Goal: Information Seeking & Learning: Compare options

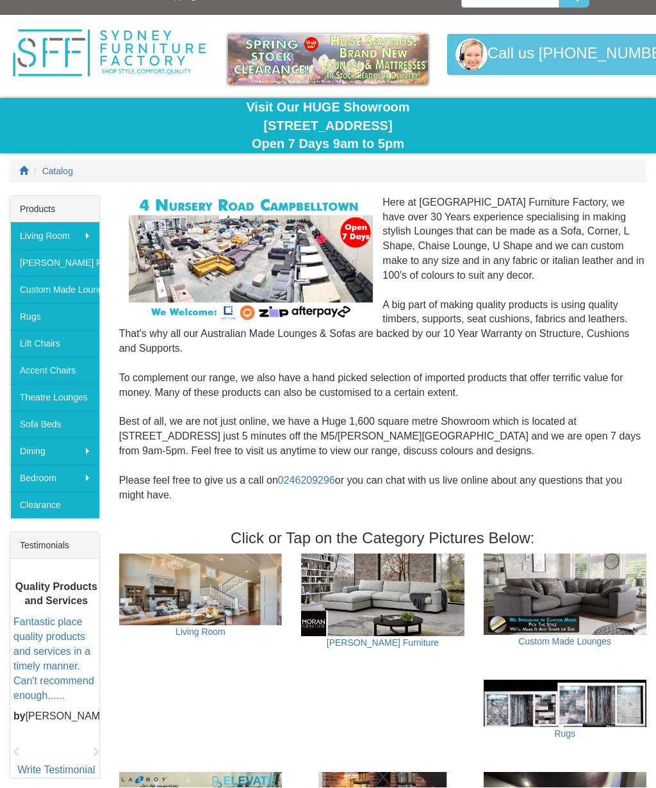
scroll to position [21, 0]
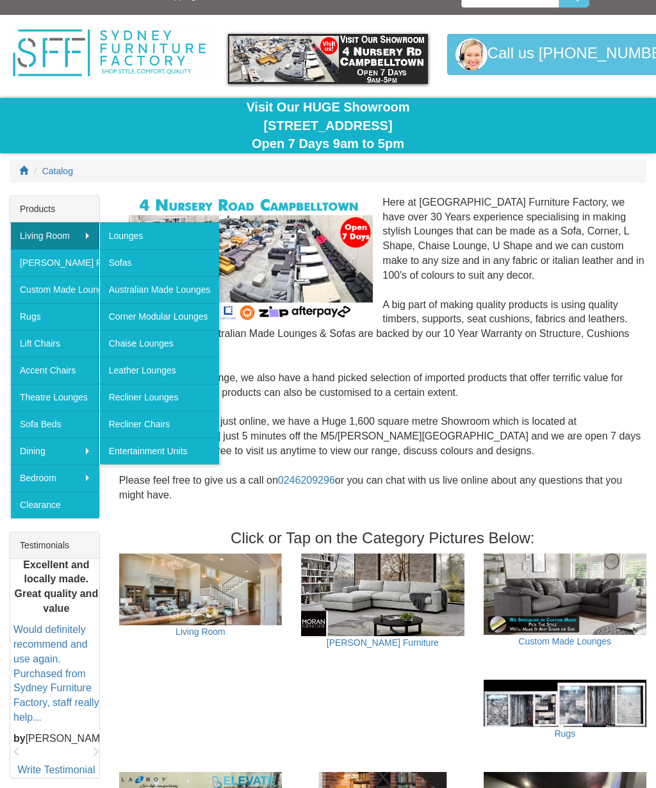
click at [178, 366] on link "Leather Lounges" at bounding box center [159, 370] width 120 height 27
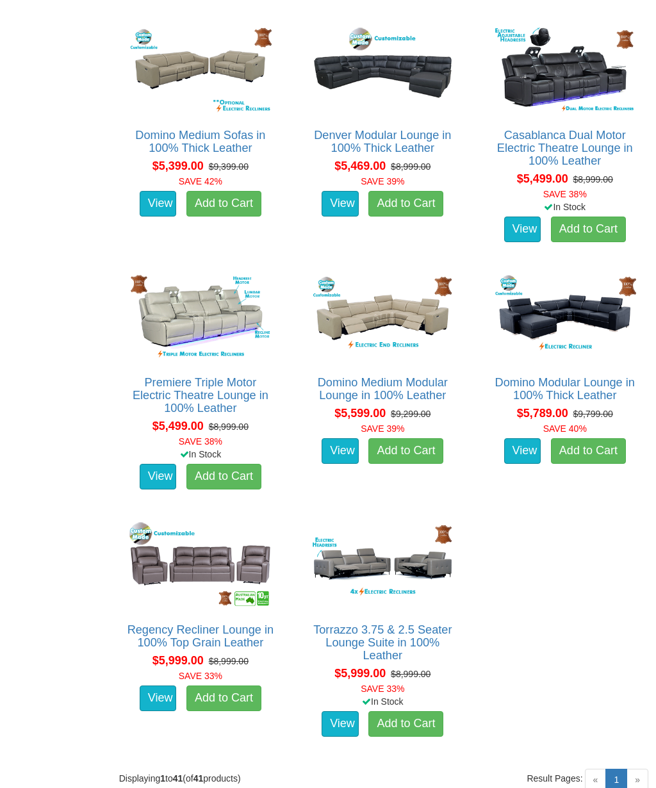
scroll to position [3442, 0]
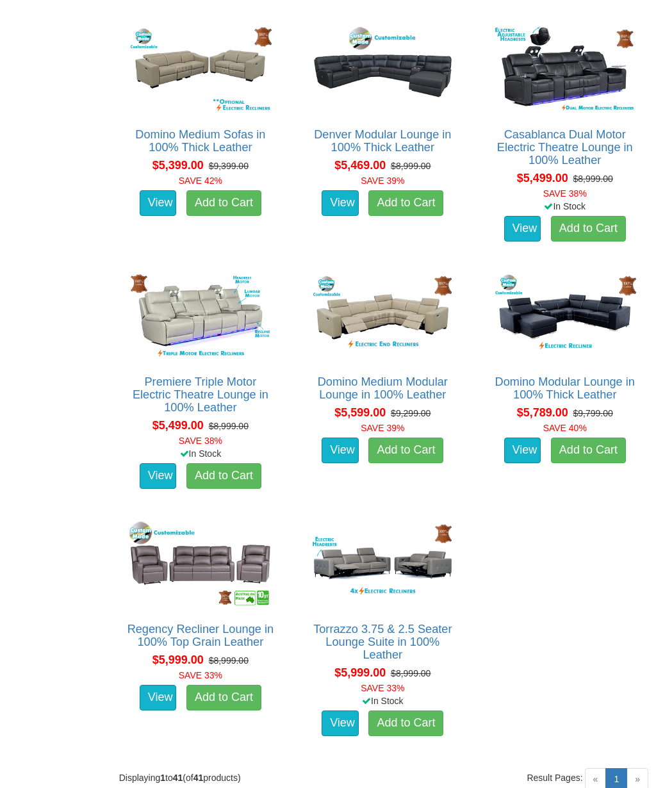
click at [575, 306] on img at bounding box center [565, 317] width 149 height 92
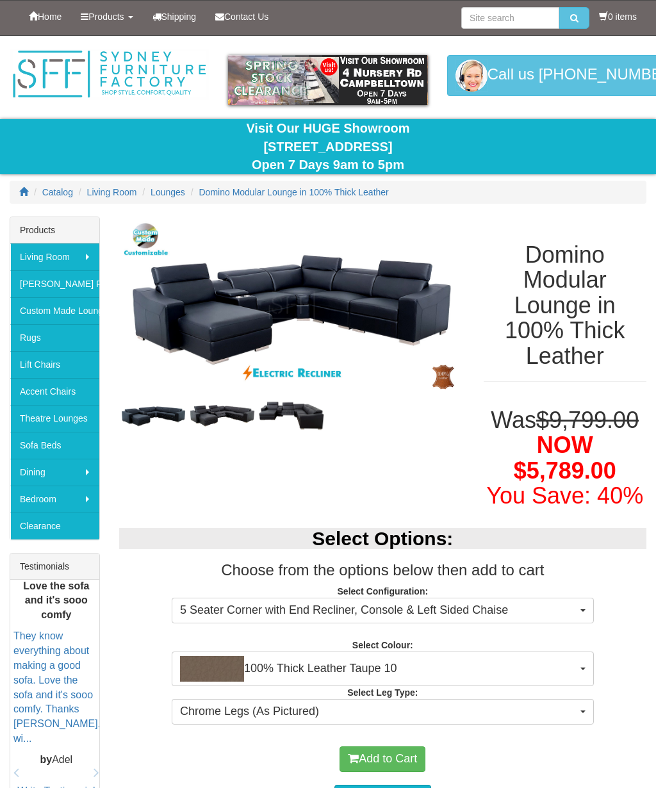
click at [233, 414] on img at bounding box center [222, 415] width 69 height 27
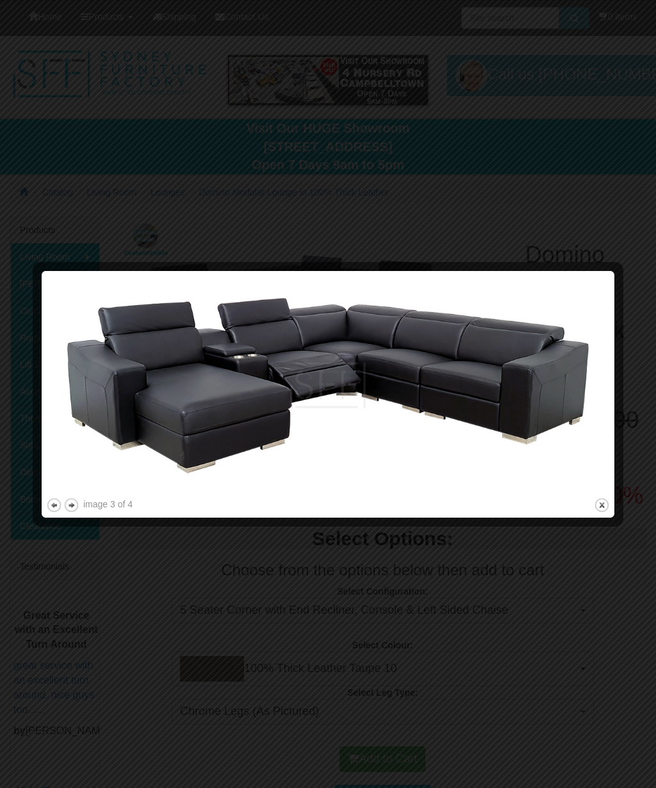
click at [607, 505] on button "close" at bounding box center [602, 505] width 16 height 16
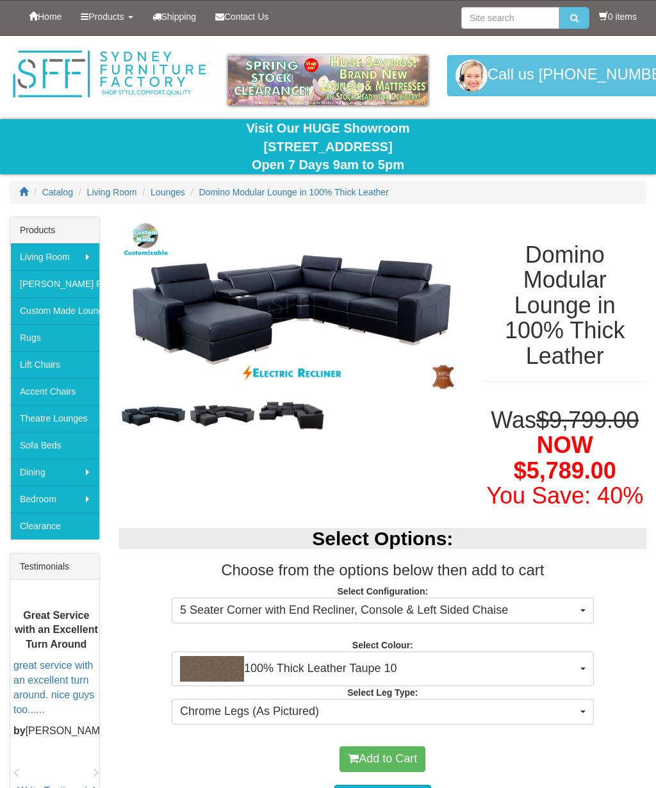
click at [293, 413] on img at bounding box center [291, 416] width 69 height 34
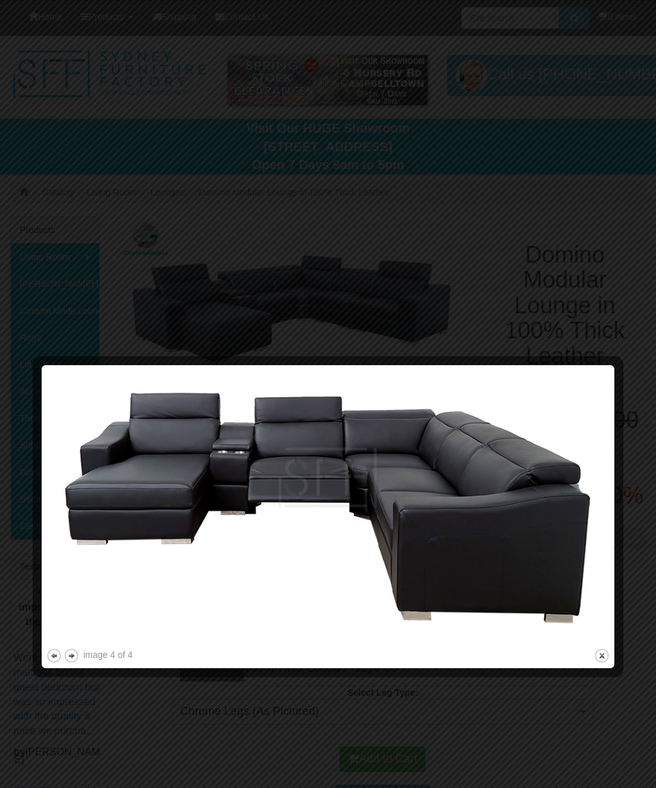
scroll to position [1, 0]
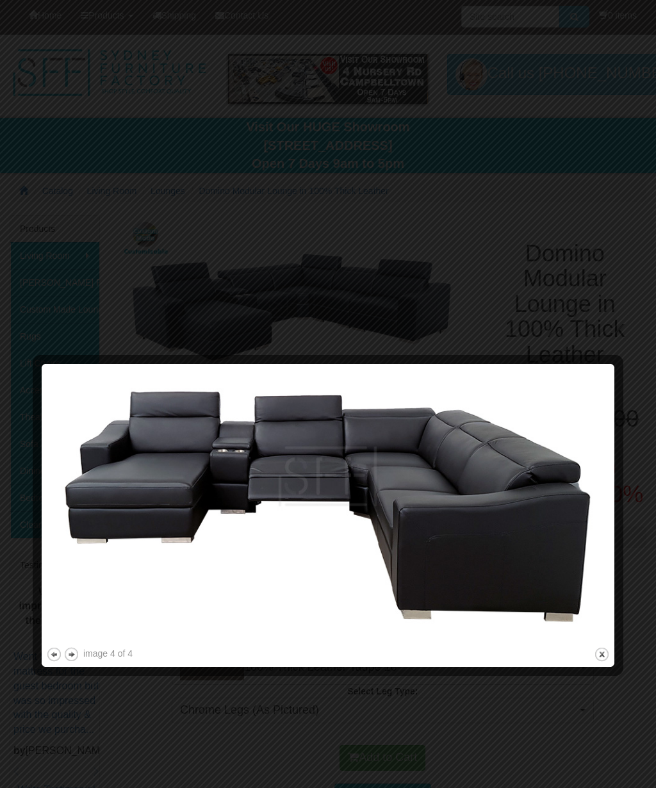
click at [603, 652] on button "close" at bounding box center [602, 654] width 16 height 16
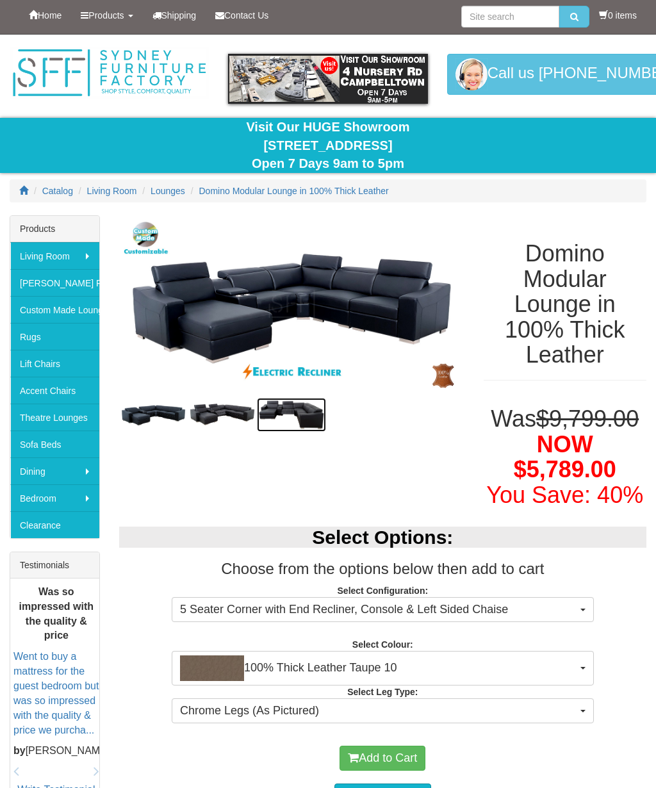
scroll to position [0, 0]
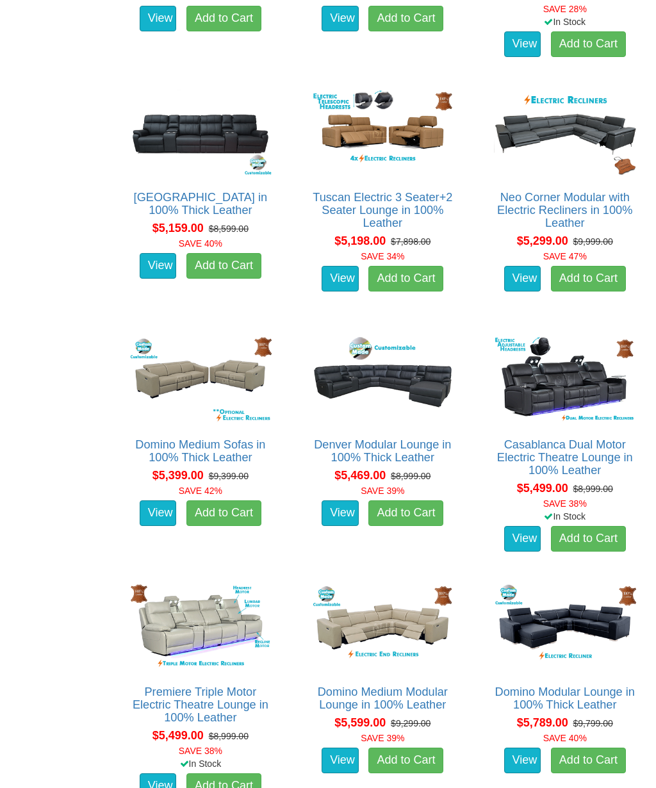
scroll to position [3131, 0]
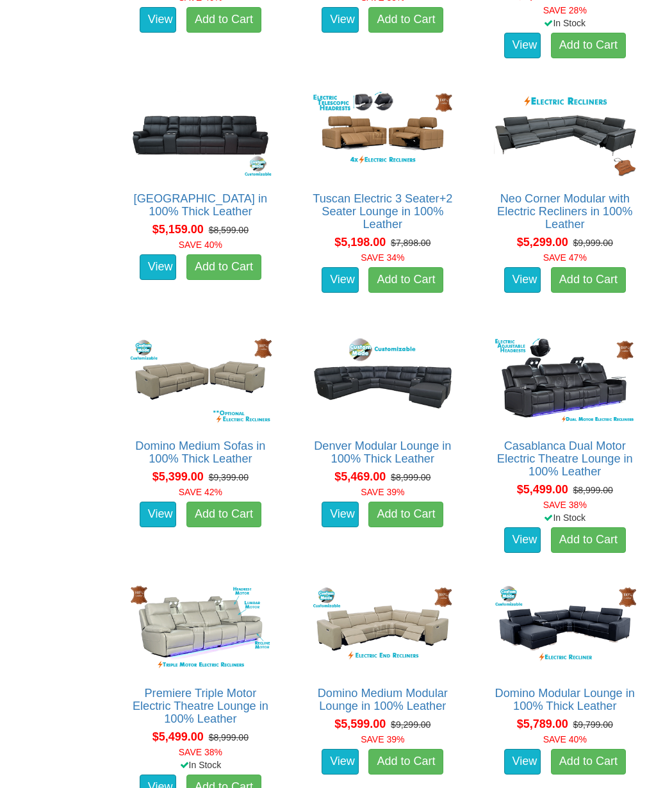
click at [342, 514] on link "View" at bounding box center [340, 515] width 37 height 26
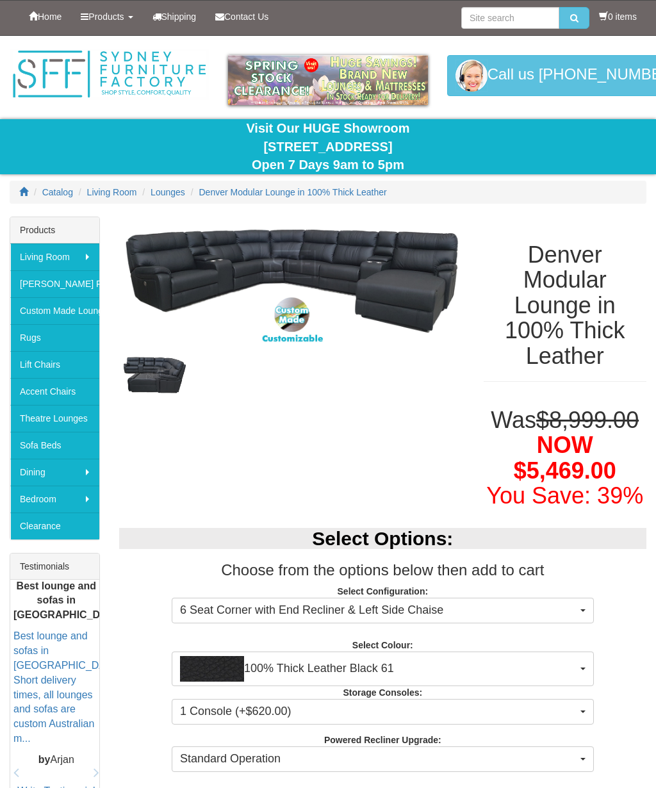
click at [160, 361] on img at bounding box center [153, 375] width 69 height 42
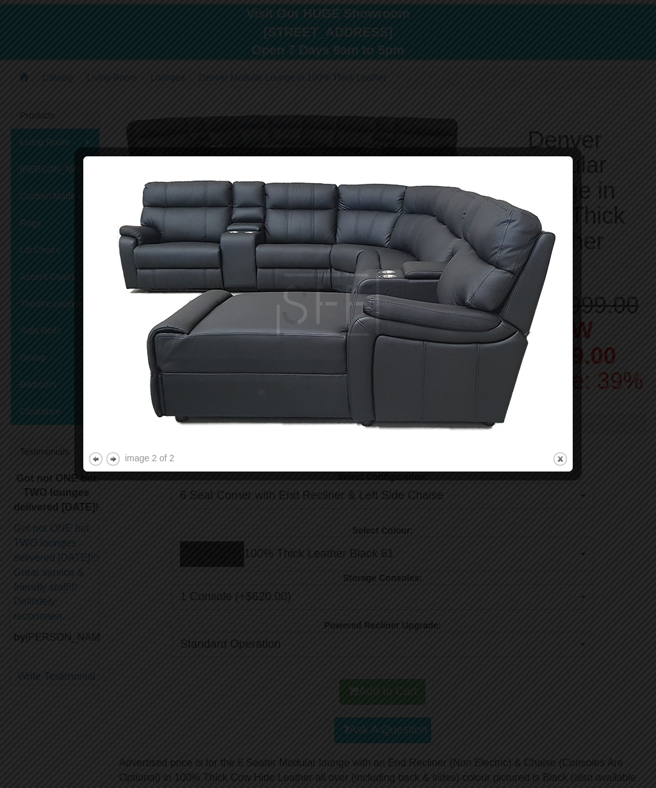
scroll to position [111, 0]
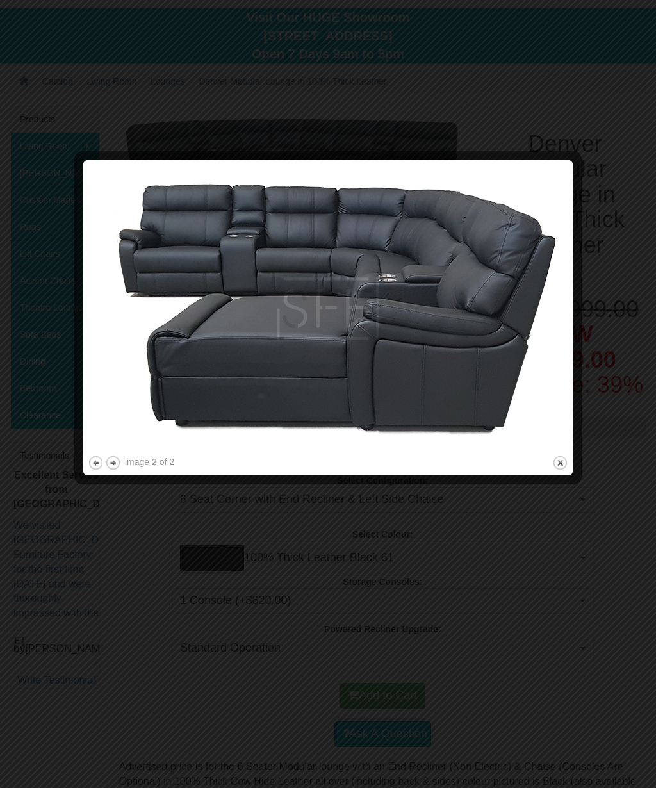
click at [568, 452] on img at bounding box center [328, 309] width 480 height 288
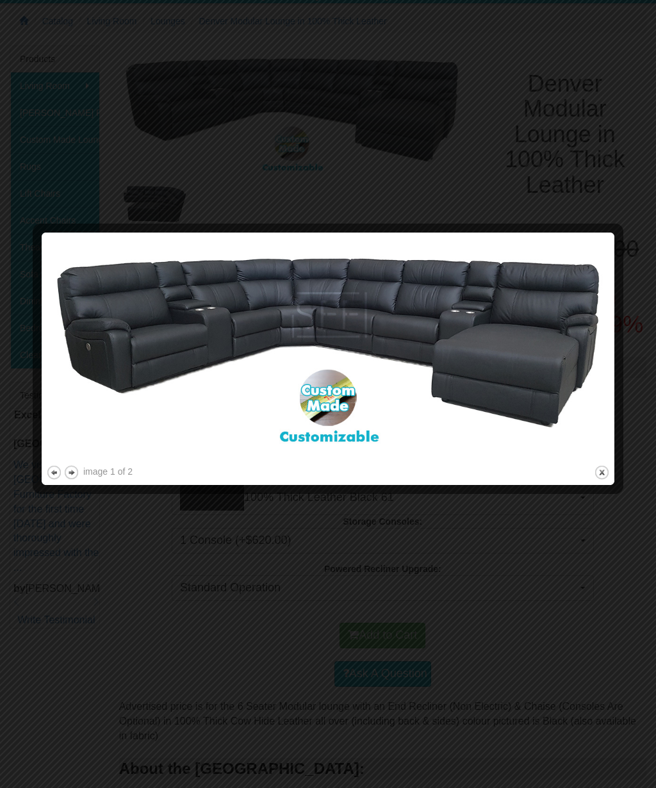
scroll to position [225, 0]
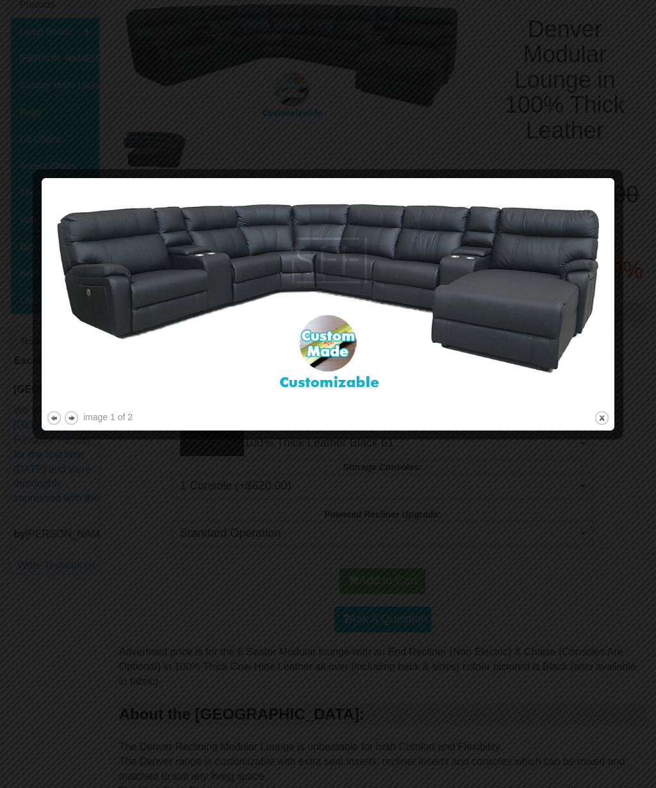
click at [609, 416] on button "close" at bounding box center [602, 418] width 16 height 16
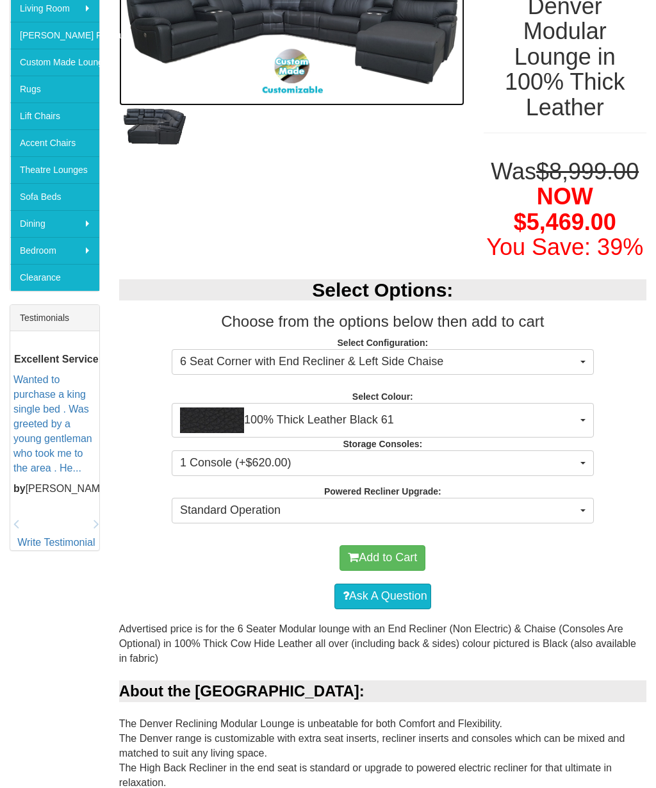
scroll to position [249, 0]
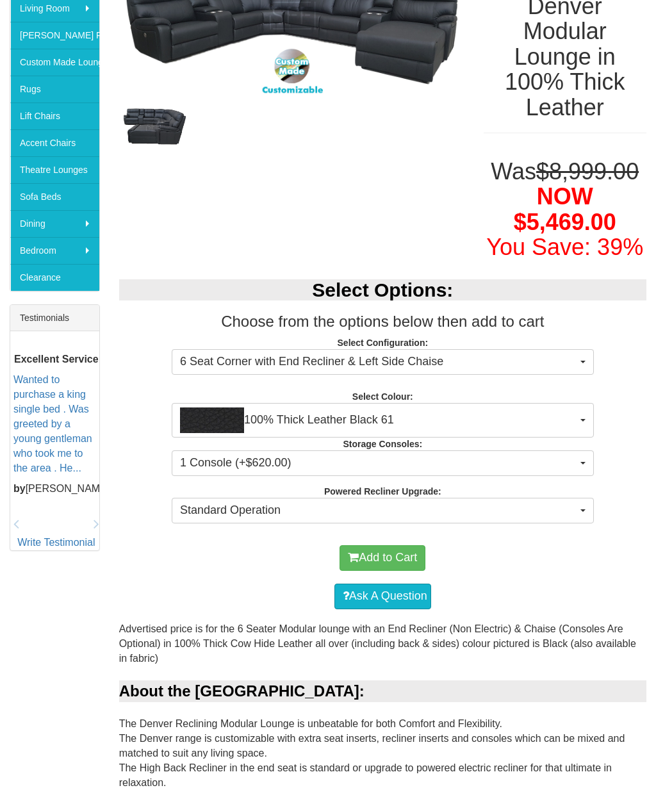
click at [585, 363] on button "6 Seat Corner with End Recliner & Left Side Chaise" at bounding box center [383, 362] width 422 height 26
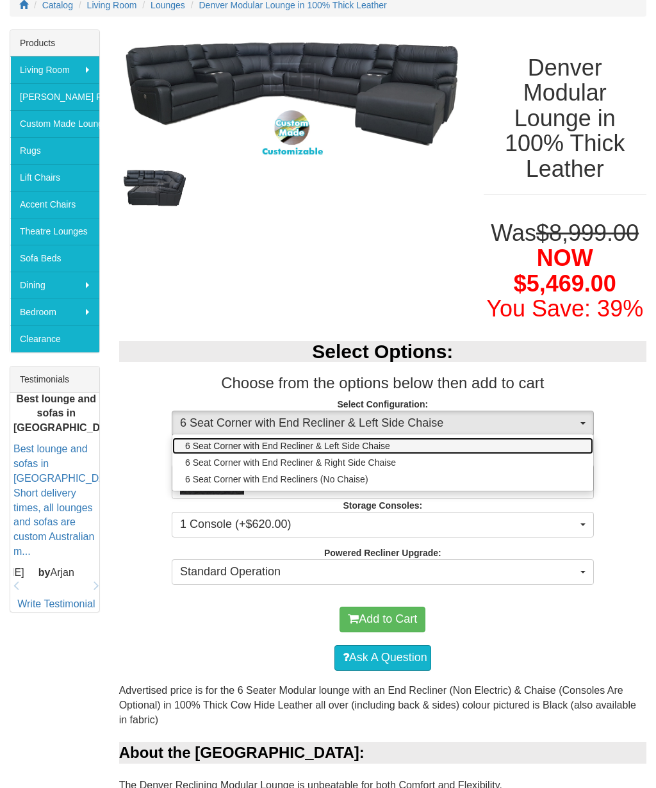
scroll to position [0, 0]
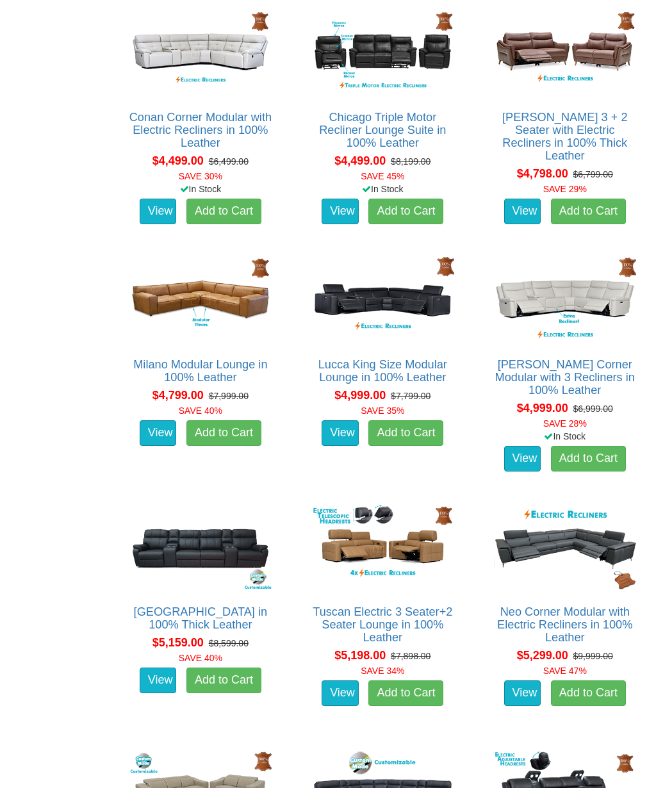
scroll to position [2714, 0]
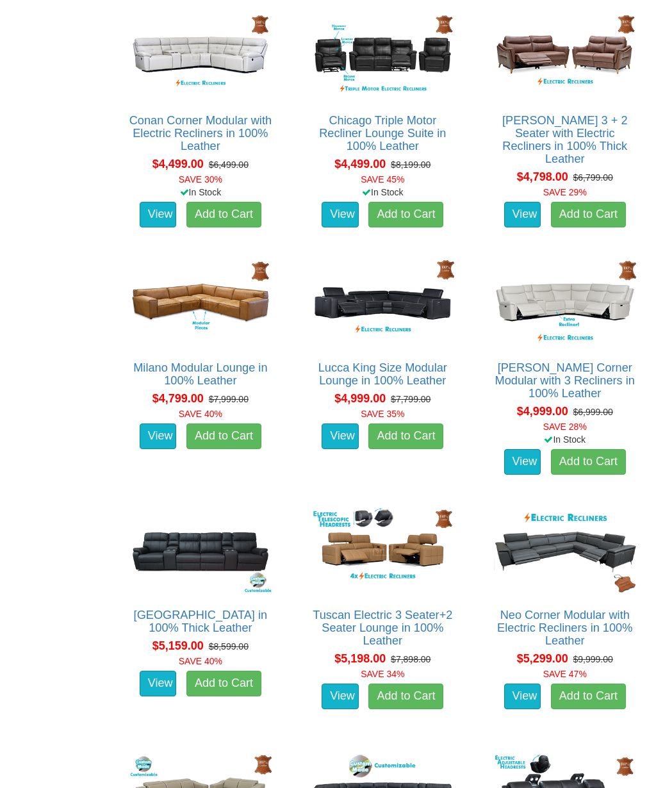
click at [153, 426] on link "View" at bounding box center [158, 436] width 37 height 26
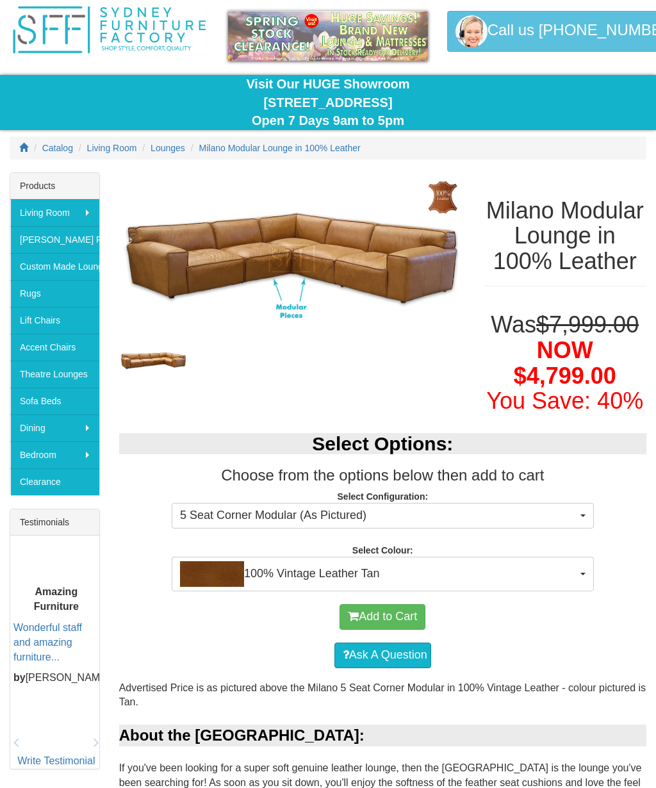
scroll to position [44, 0]
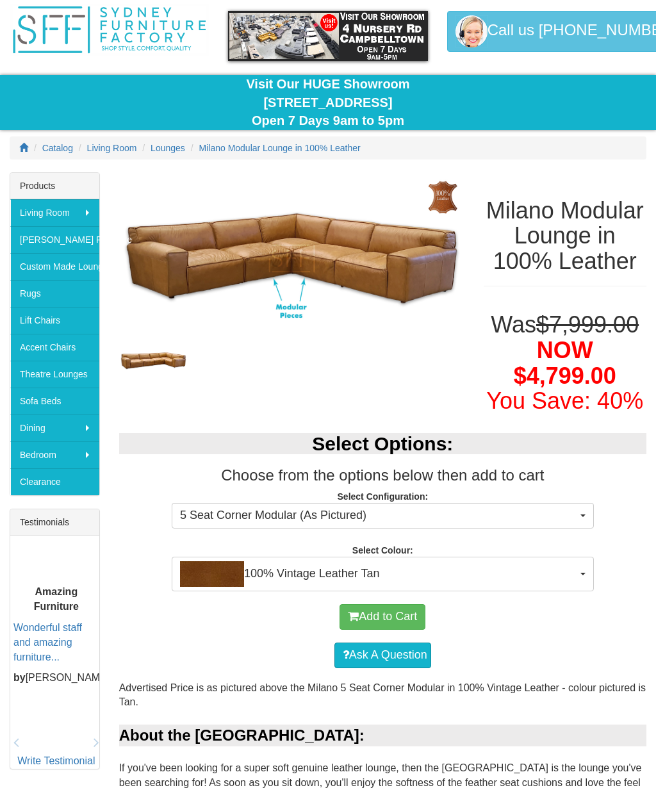
click at [581, 575] on span "button" at bounding box center [582, 574] width 5 height 3
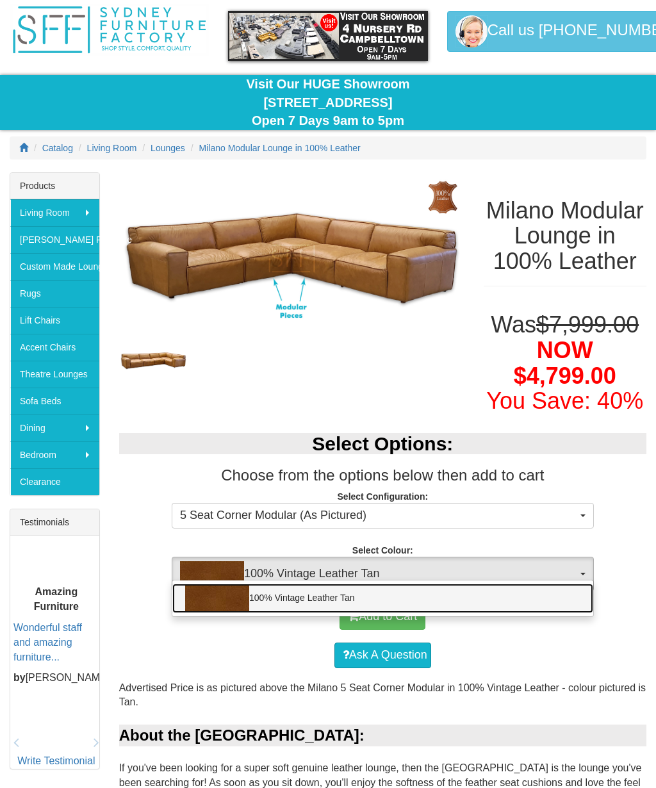
click at [458, 613] on link "100% Vintage Leather Tan" at bounding box center [382, 598] width 421 height 29
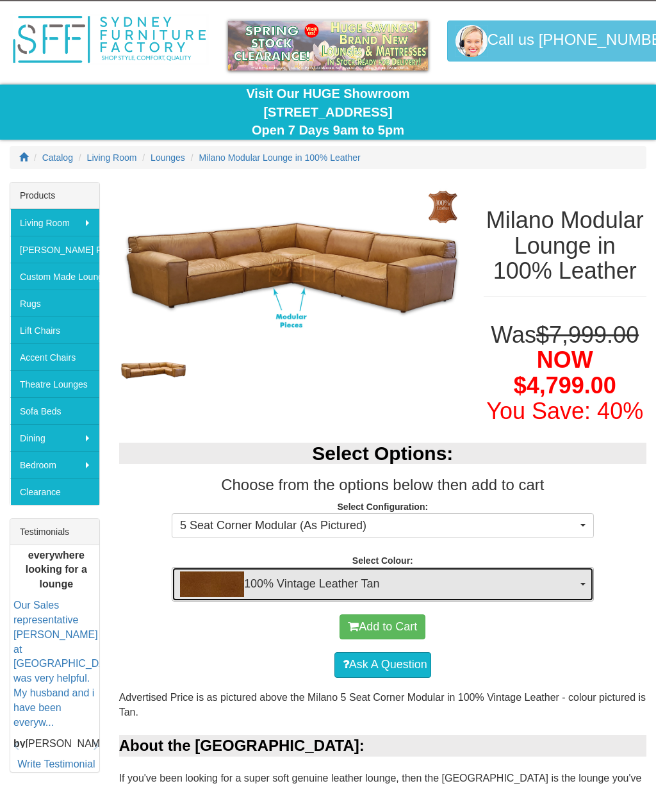
scroll to position [36, 0]
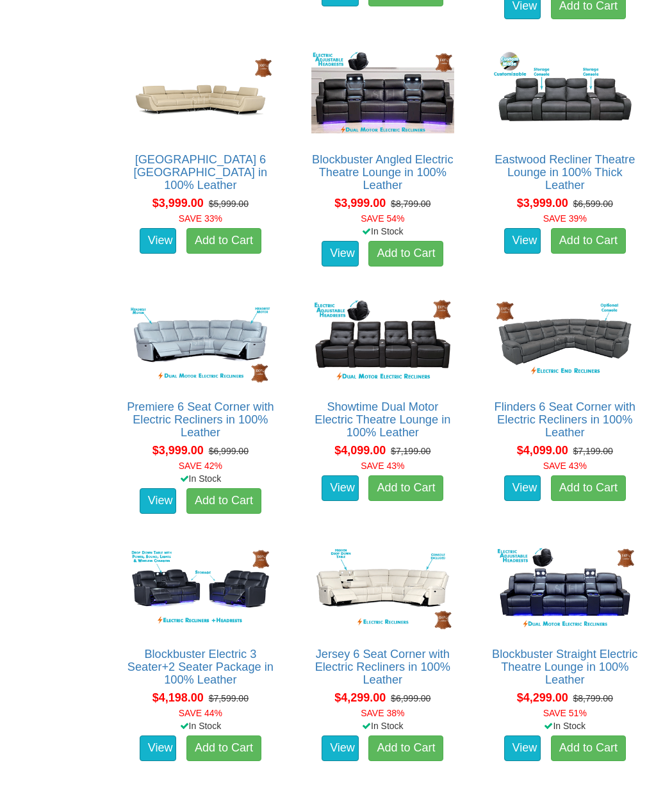
scroll to position [1685, 0]
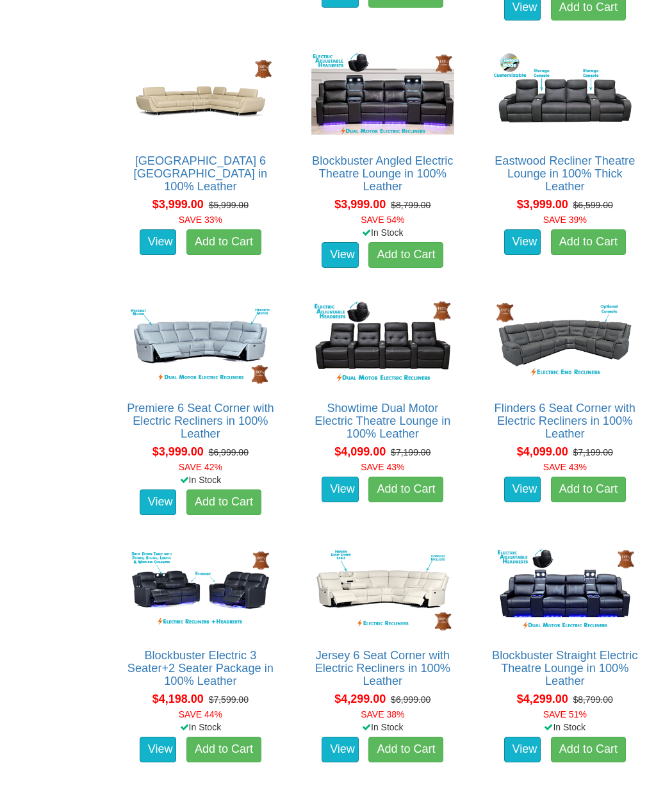
click at [579, 327] on img at bounding box center [565, 343] width 149 height 92
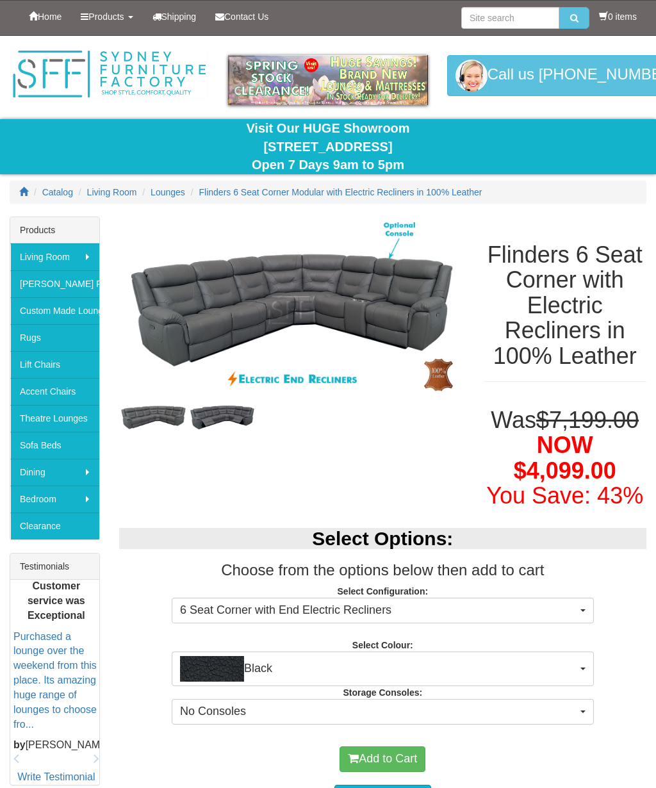
click at [224, 408] on img at bounding box center [222, 417] width 69 height 29
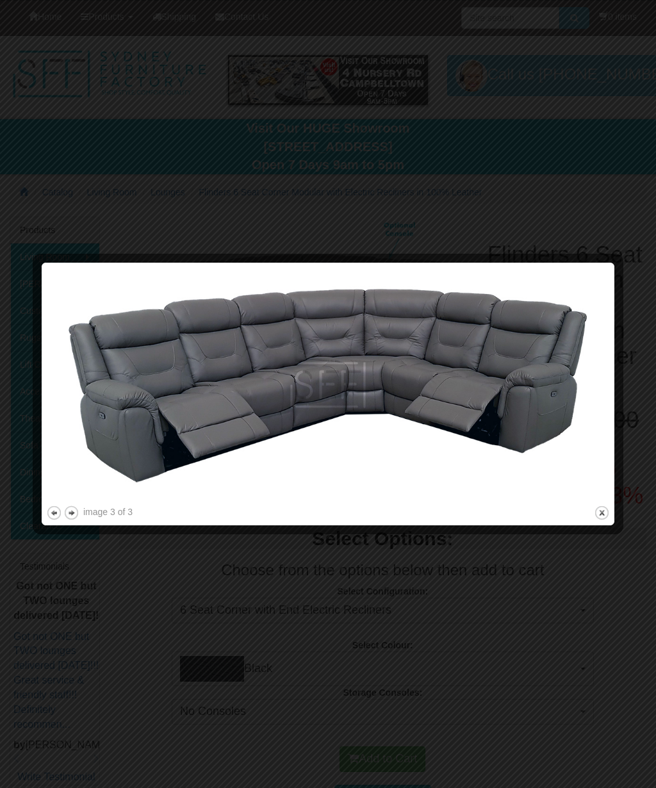
click at [605, 512] on button "close" at bounding box center [602, 513] width 16 height 16
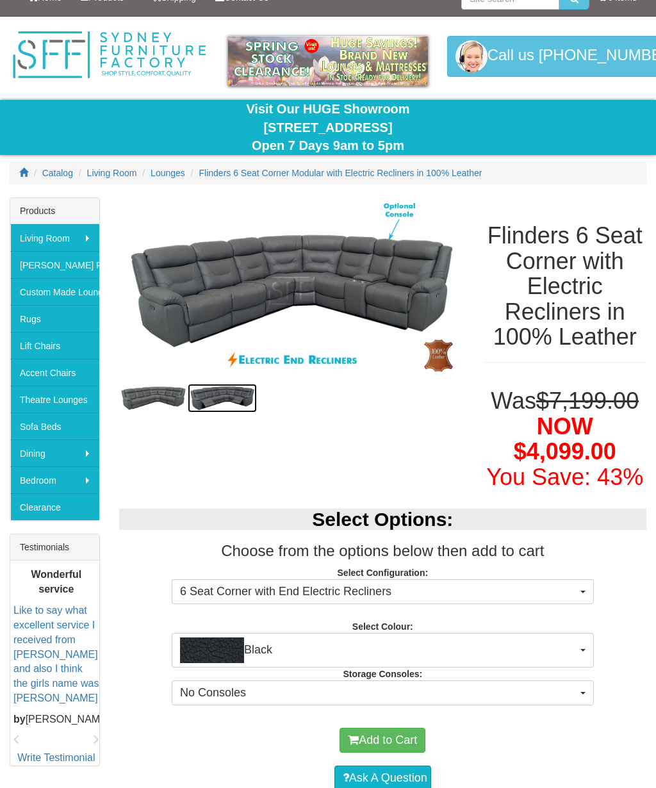
scroll to position [19, 0]
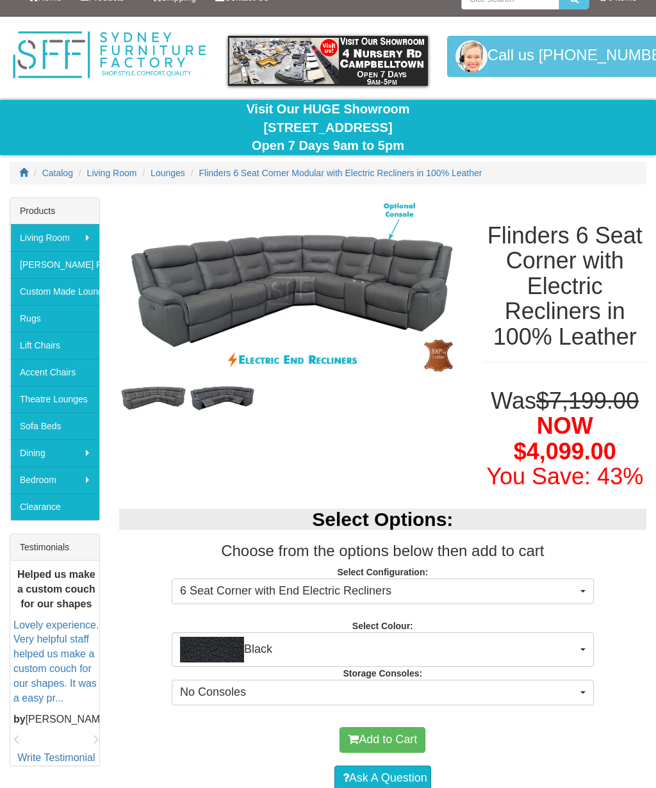
click at [580, 691] on span "button" at bounding box center [582, 692] width 5 height 3
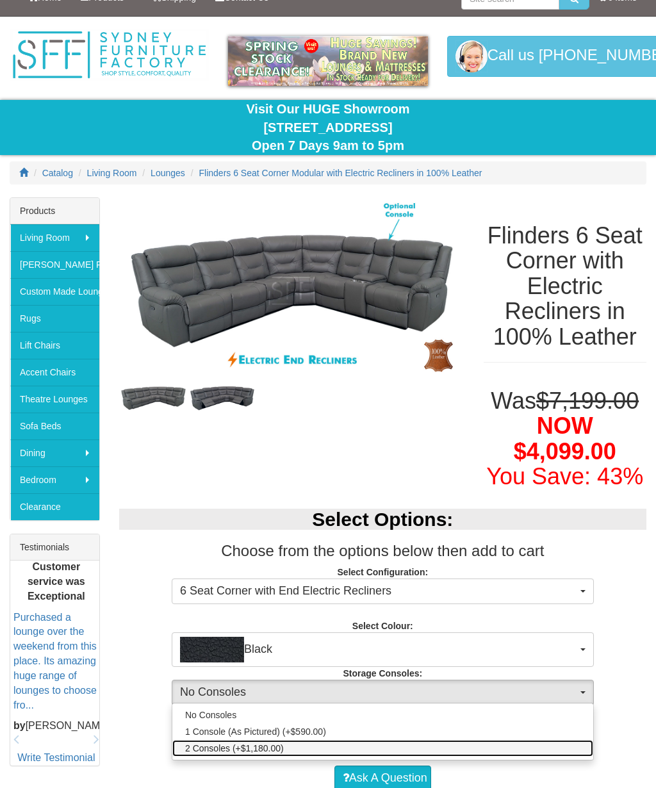
click at [266, 746] on span "2 Consoles (+$1,180.00)" at bounding box center [234, 748] width 99 height 13
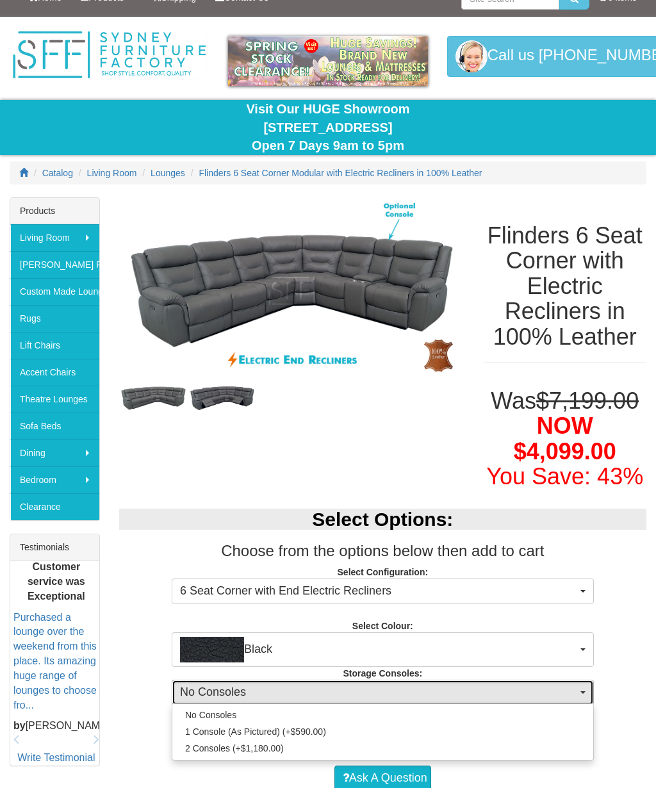
select select "1476"
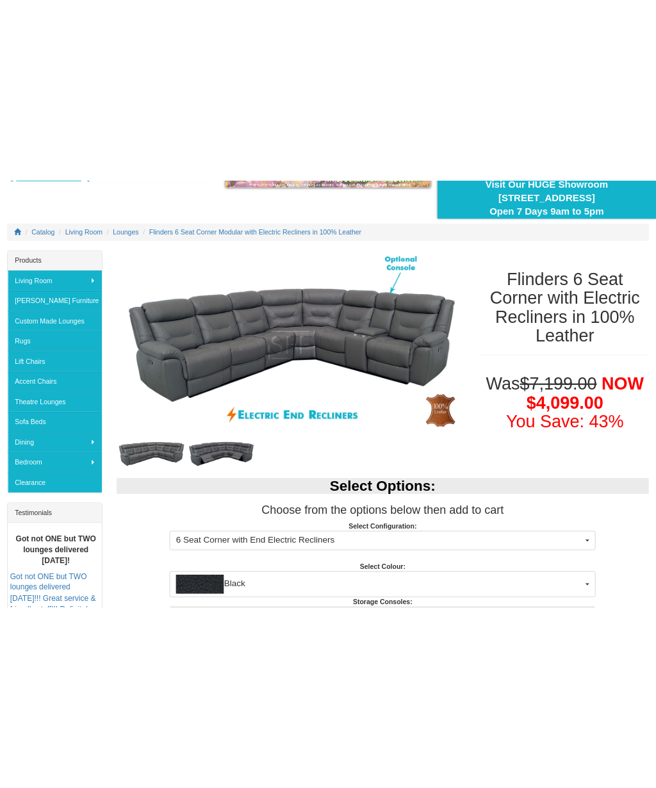
scroll to position [0, 0]
